Goal: Register for event/course

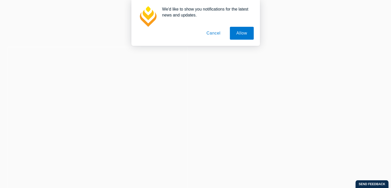
click at [217, 34] on button "Cancel" at bounding box center [213, 33] width 27 height 13
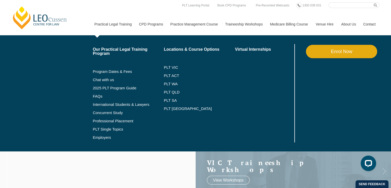
click at [127, 23] on link "Practical Legal Training" at bounding box center [113, 24] width 45 height 22
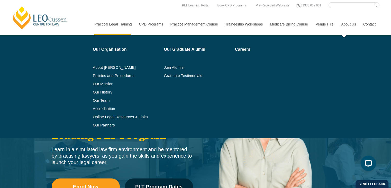
click at [348, 35] on link "About Us" at bounding box center [349, 24] width 22 height 22
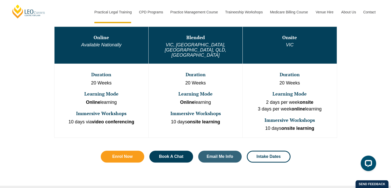
scroll to position [303, 0]
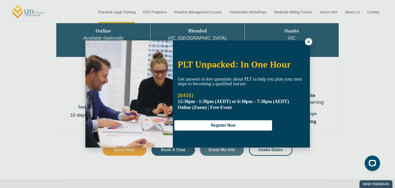
click at [309, 41] on icon at bounding box center [308, 41] width 3 height 3
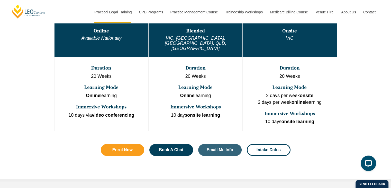
click at [295, 34] on td "Onsite VIC" at bounding box center [290, 38] width 94 height 37
click at [269, 144] on link "Intake Dates" at bounding box center [269, 150] width 44 height 12
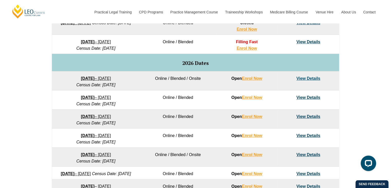
scroll to position [297, 0]
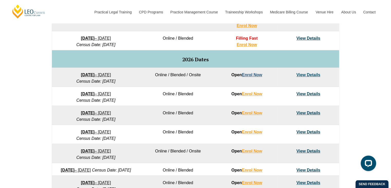
click at [258, 74] on link "Enrol Now" at bounding box center [252, 75] width 20 height 4
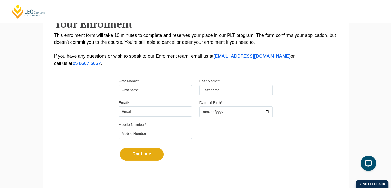
scroll to position [99, 0]
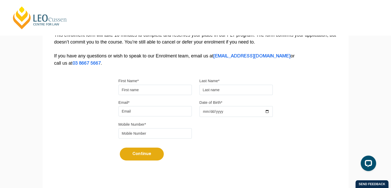
click at [166, 92] on input "First Name*" at bounding box center [155, 90] width 73 height 10
type input "Ruolin"
click at [214, 92] on input "text" at bounding box center [236, 90] width 73 height 10
type input "Ma"
click at [127, 113] on input "Email*" at bounding box center [155, 111] width 73 height 10
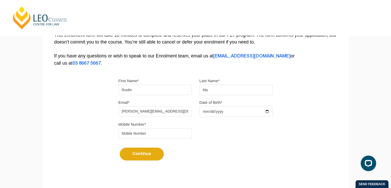
type input "ellen.maruolin@gmail.com"
click at [213, 107] on input "Date of Birth*" at bounding box center [236, 111] width 73 height 11
type input "1994-11-01"
click at [180, 130] on input "tel" at bounding box center [155, 133] width 73 height 10
type input "0413950349"
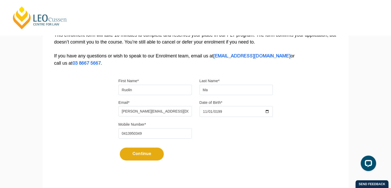
click at [139, 154] on button "Continue" at bounding box center [142, 153] width 44 height 13
select select
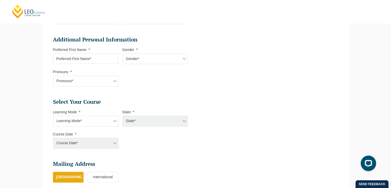
scroll to position [161, 0]
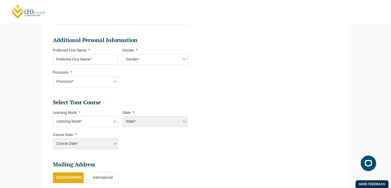
click at [93, 59] on input "Preferred First Name *" at bounding box center [85, 59] width 65 height 10
type input "E"
type input "Ruolin"
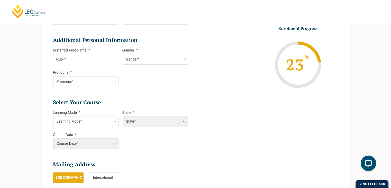
click at [138, 61] on select "Gender* Male Female Nonbinary Intersex Prefer not to disclose Other" at bounding box center [155, 59] width 65 height 11
select select "Female"
click at [123, 54] on select "Gender* Male Female Nonbinary Intersex Prefer not to disclose Other" at bounding box center [155, 59] width 65 height 11
click at [93, 86] on select "Pronouns* She/Her/Hers He/Him/His They/Them/Theirs Other Prefer not to disclose" at bounding box center [85, 81] width 65 height 11
select select "She/Her/Hers"
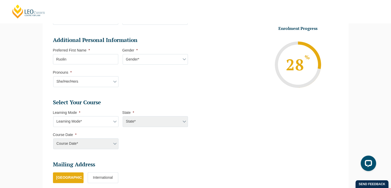
click at [53, 76] on select "Pronouns* She/Her/Hers He/Him/His They/Them/Theirs Other Prefer not to disclose" at bounding box center [85, 81] width 65 height 11
click at [77, 117] on select "Learning Mode* Online Full Time Learning Online Part Time Learning Blended Full…" at bounding box center [85, 121] width 65 height 11
select select "Onsite Full Time Learning"
click at [53, 116] on select "Learning Mode* Online Full Time Learning Online Part Time Learning Blended Full…" at bounding box center [85, 121] width 65 height 11
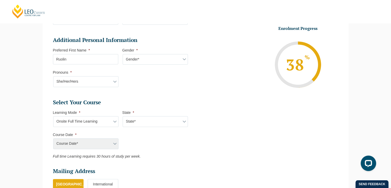
click at [102, 120] on select "Learning Mode* Online Full Time Learning Online Part Time Learning Blended Full…" at bounding box center [85, 121] width 65 height 11
click at [196, 90] on li "Enrolment Progress 38 % Form Progress Download Course Guide enrolment@leocussen…" at bounding box center [265, 64] width 139 height 77
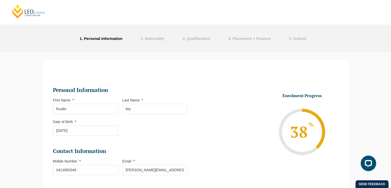
scroll to position [0, 0]
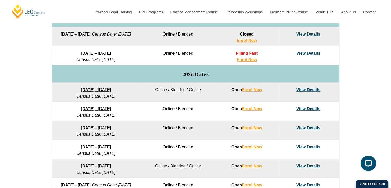
scroll to position [286, 0]
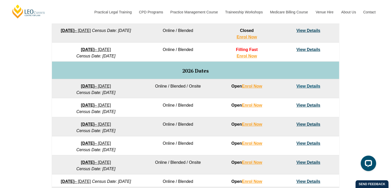
click at [304, 85] on link "View Details" at bounding box center [309, 86] width 24 height 4
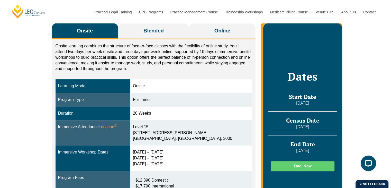
scroll to position [103, 0]
